Goal: Information Seeking & Learning: Learn about a topic

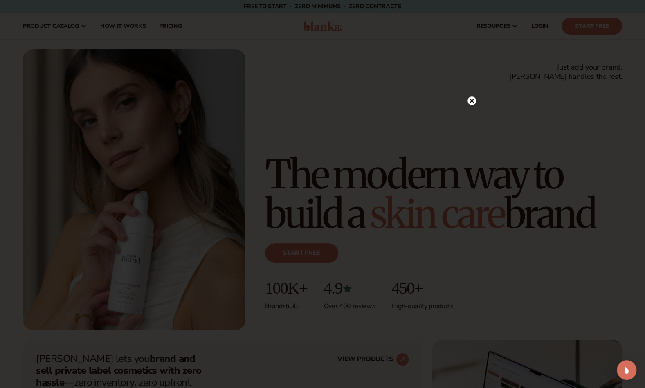
click at [269, 32] on div at bounding box center [322, 194] width 645 height 388
click at [306, 99] on circle at bounding box center [472, 101] width 9 height 9
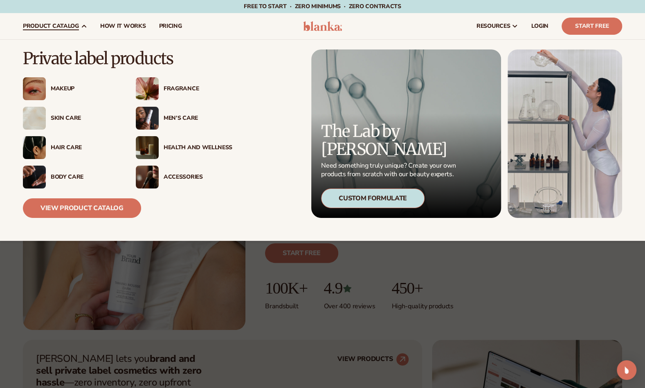
click at [79, 144] on div "Hair Care" at bounding box center [85, 147] width 69 height 7
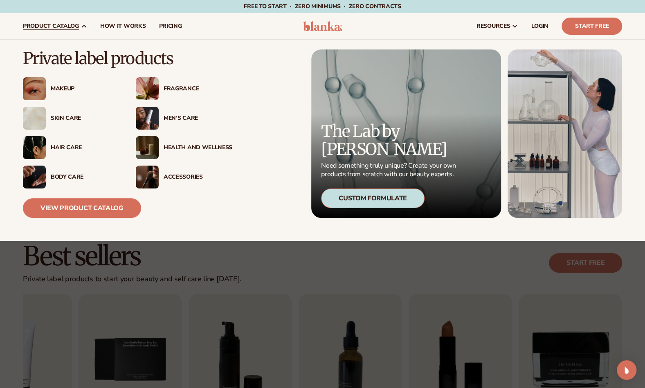
click at [56, 151] on div "Hair Care" at bounding box center [71, 147] width 97 height 23
click at [67, 175] on div "Body Care" at bounding box center [85, 177] width 69 height 7
click at [181, 123] on div "Men’s Care" at bounding box center [184, 118] width 97 height 23
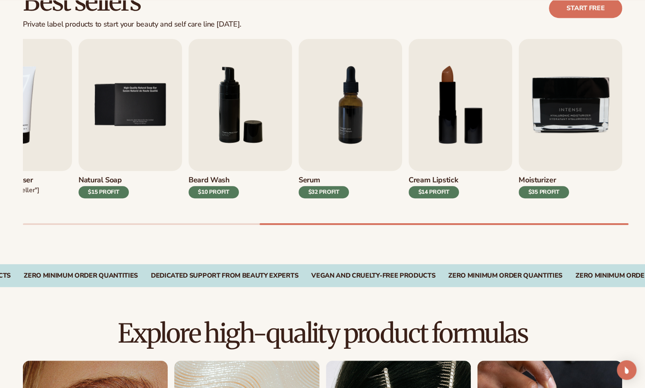
scroll to position [484, 0]
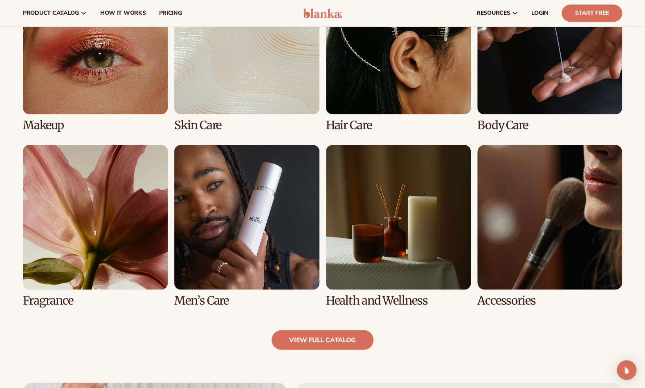
scroll to position [647, 0]
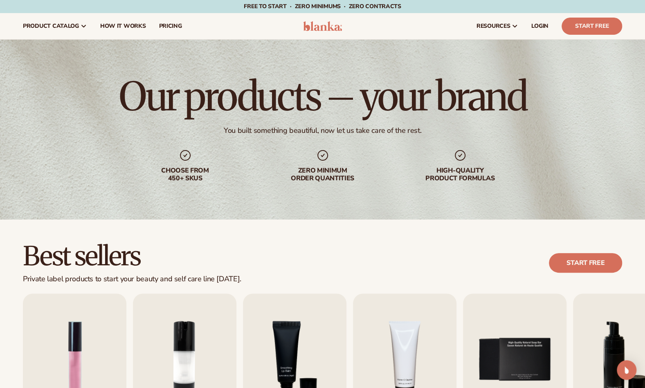
scroll to position [172, 0]
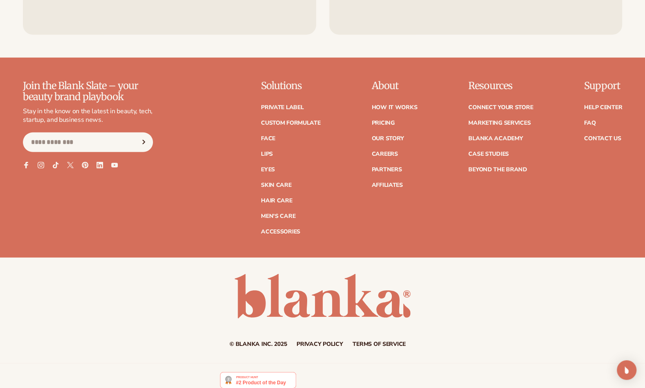
scroll to position [1473, 0]
